Goal: Entertainment & Leisure: Consume media (video, audio)

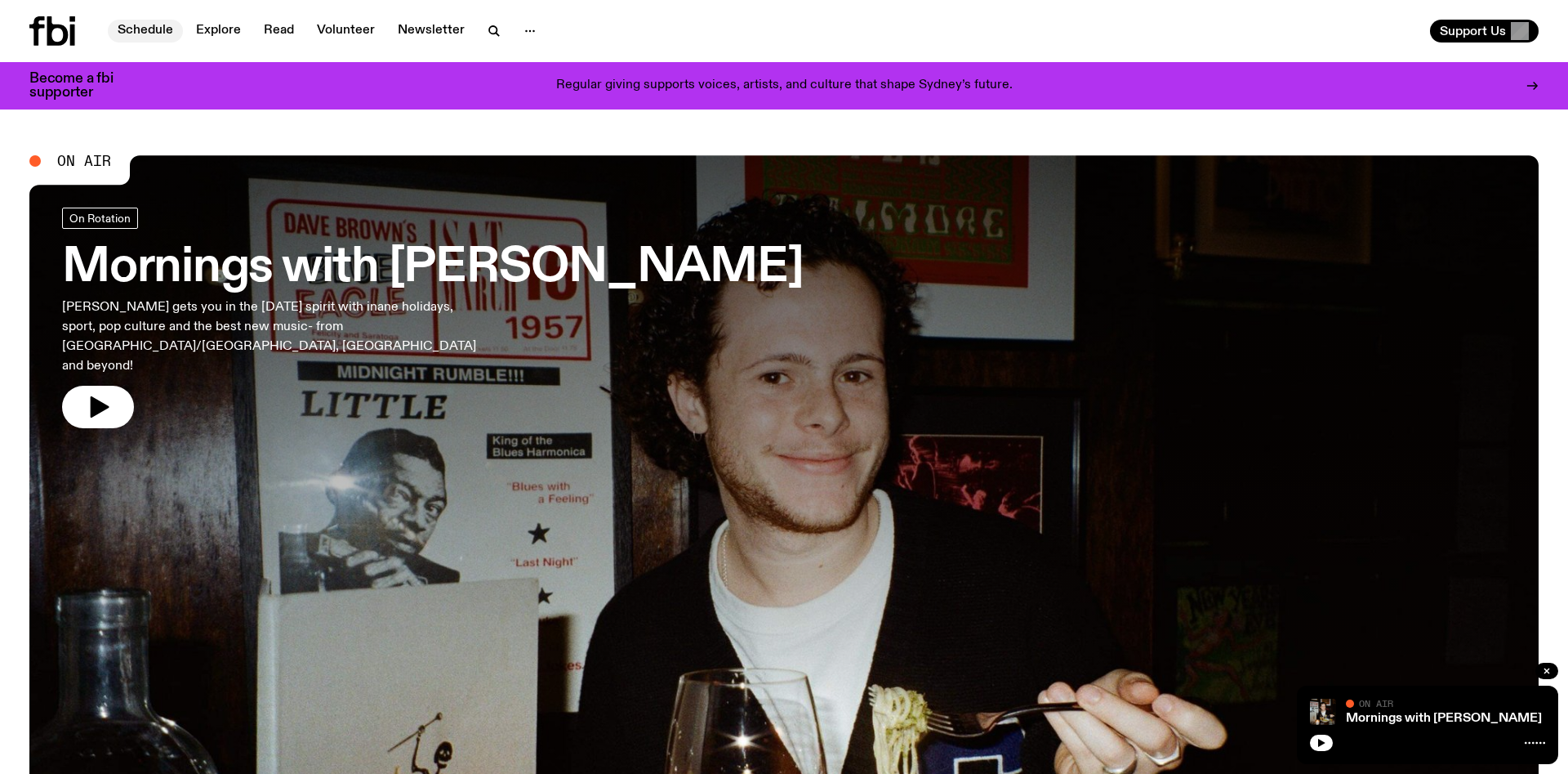
click at [129, 29] on link "Schedule" at bounding box center [145, 30] width 75 height 23
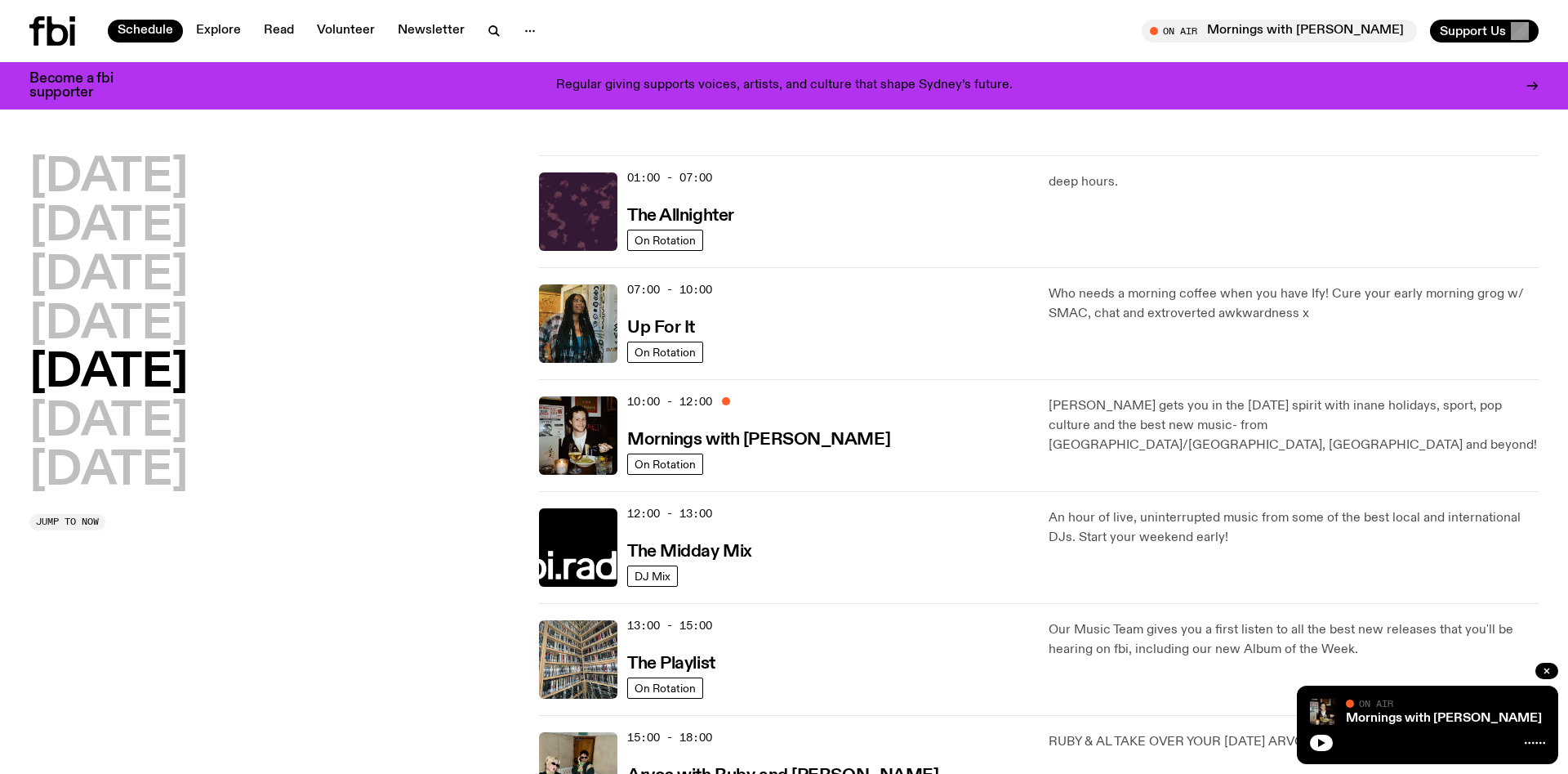
click at [1164, 309] on p "Who needs a morning coffee when you have Ify! Cure your early morning grog w/ S…" at bounding box center [1294, 304] width 490 height 39
click at [941, 318] on div "07:00 - 10:00 Up For It" at bounding box center [828, 323] width 402 height 78
click at [681, 328] on h3 "Up For It" at bounding box center [661, 328] width 68 height 17
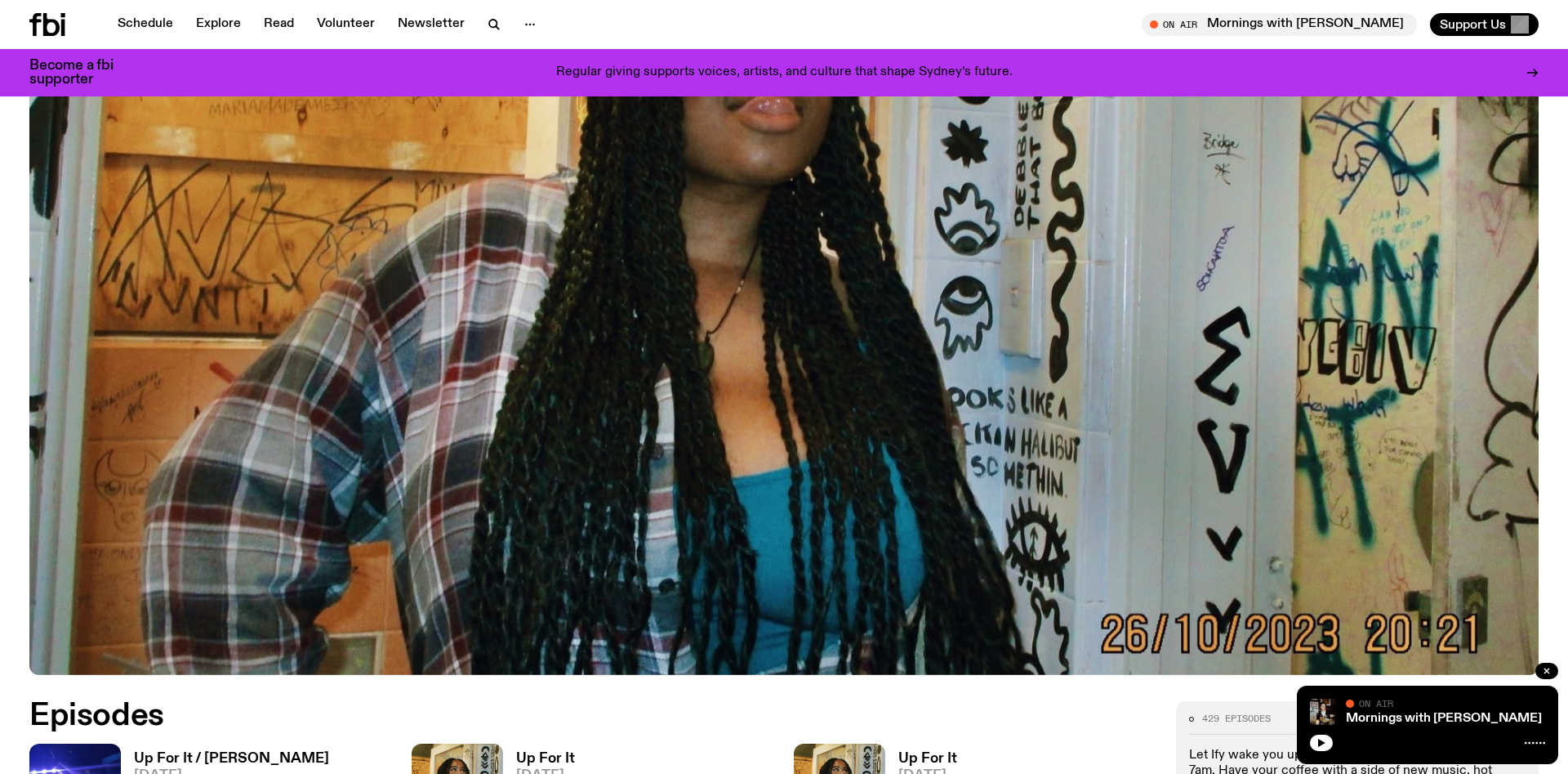
scroll to position [740, 0]
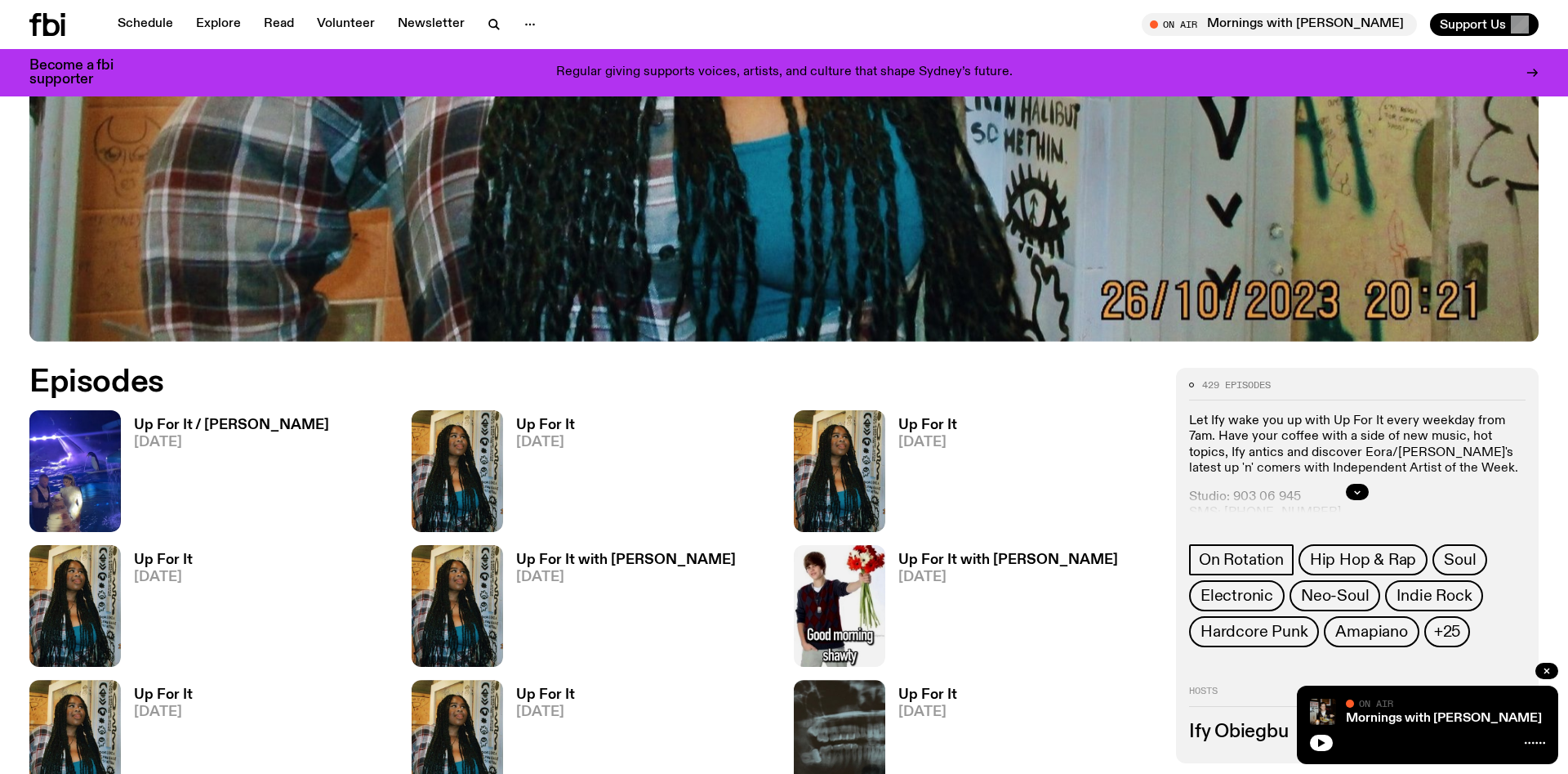
click at [275, 426] on h3 "Up For It / [PERSON_NAME]" at bounding box center [231, 425] width 196 height 14
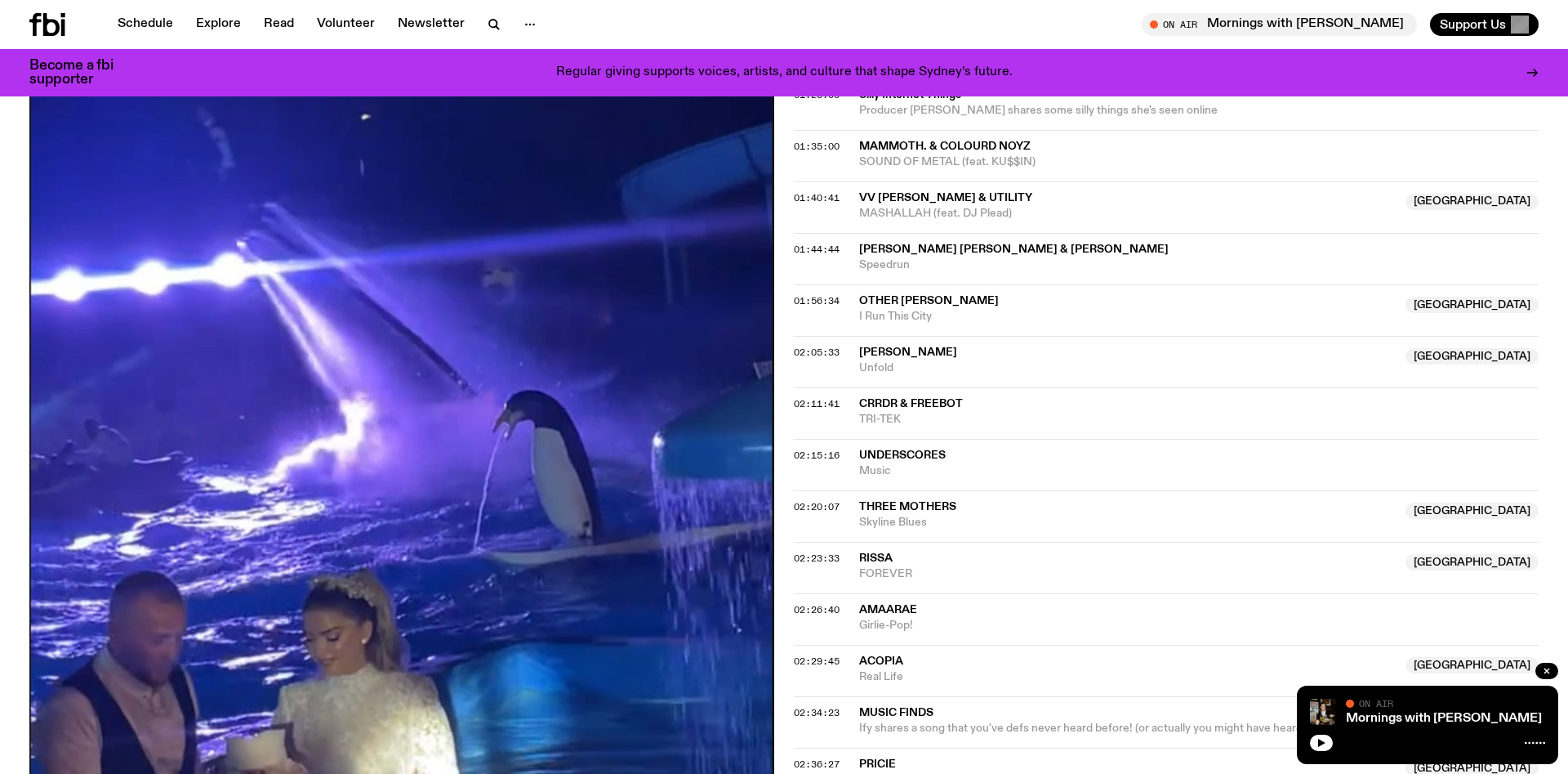
scroll to position [2488, 0]
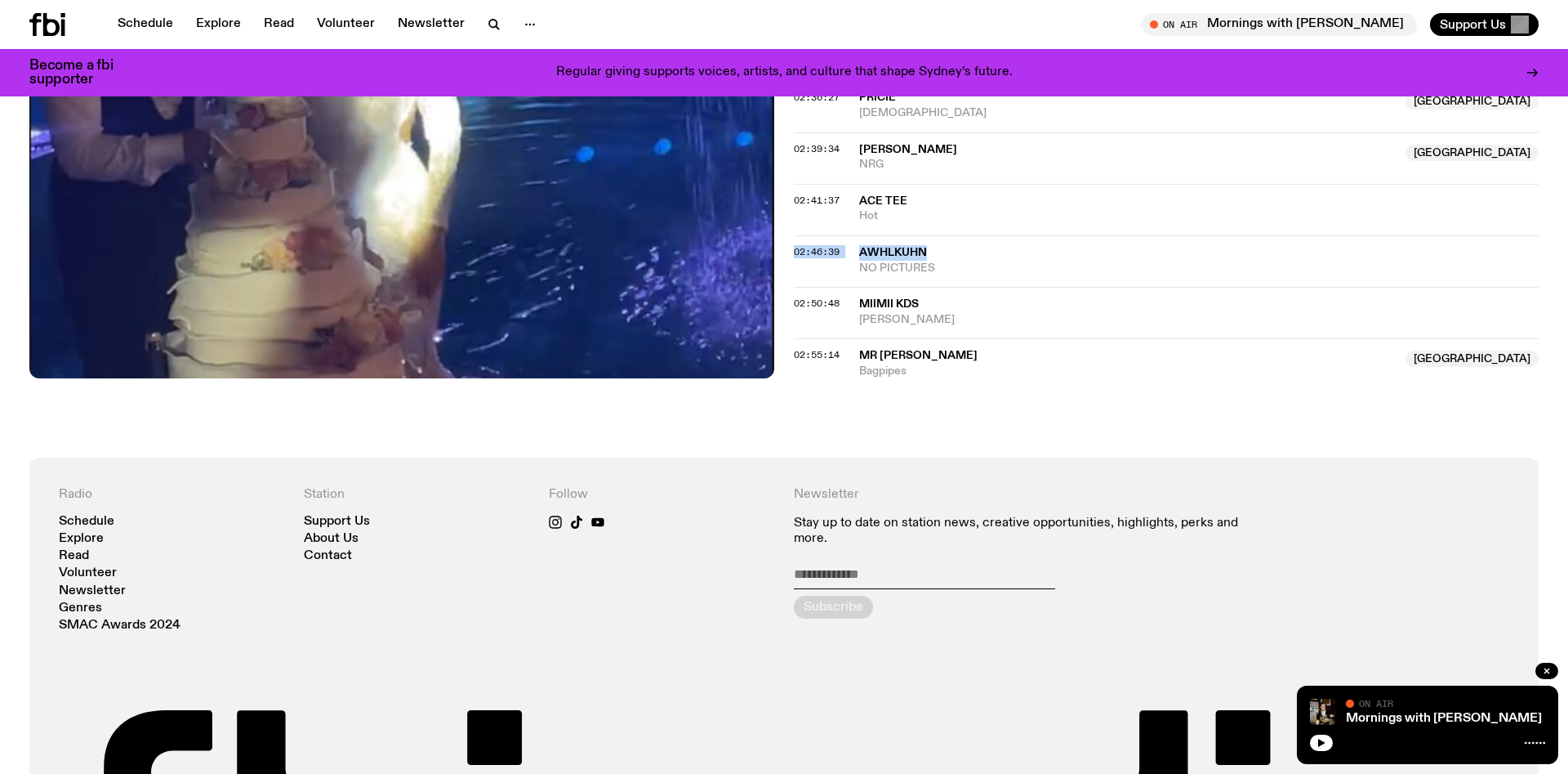
drag, startPoint x: 946, startPoint y: 248, endPoint x: 831, endPoint y: 243, distance: 115.1
click at [859, 245] on span "awhlkuhn" at bounding box center [1199, 252] width 679 height 16
